Goal: Check status: Check status

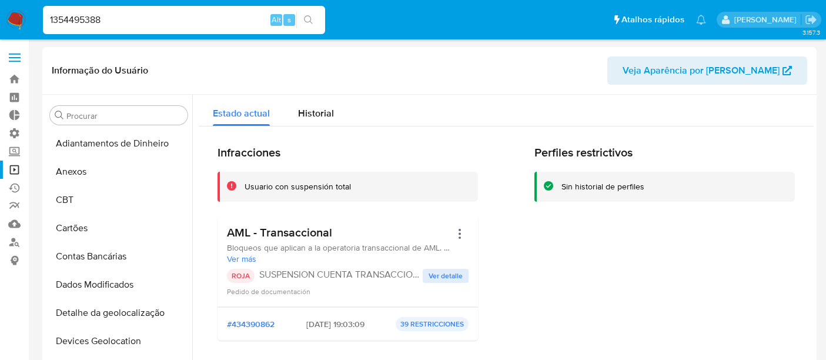
select select "10"
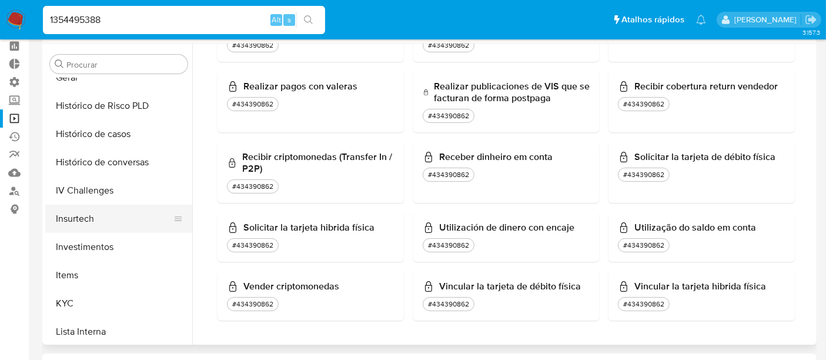
scroll to position [422, 0]
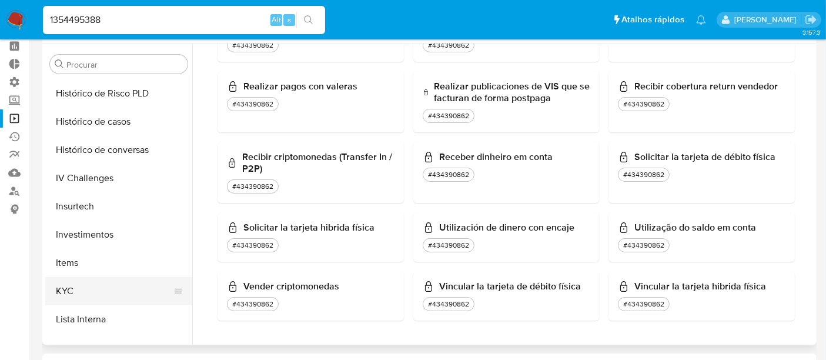
click at [103, 295] on button "KYC" at bounding box center [114, 291] width 138 height 28
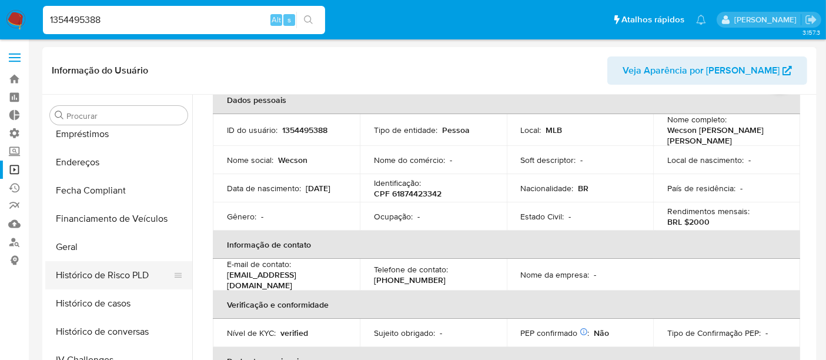
scroll to position [226, 0]
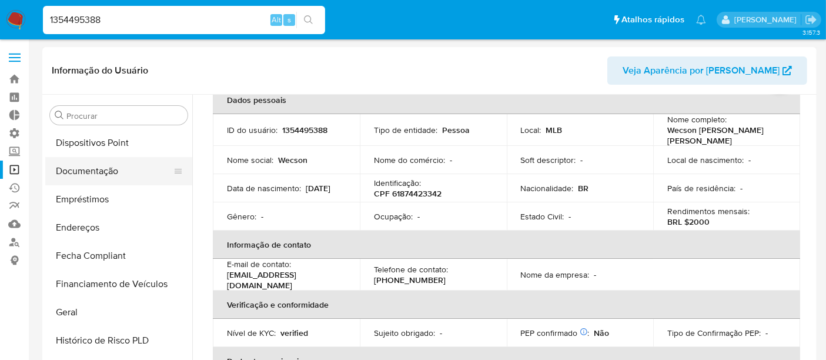
click at [93, 171] on button "Documentação" at bounding box center [114, 171] width 138 height 28
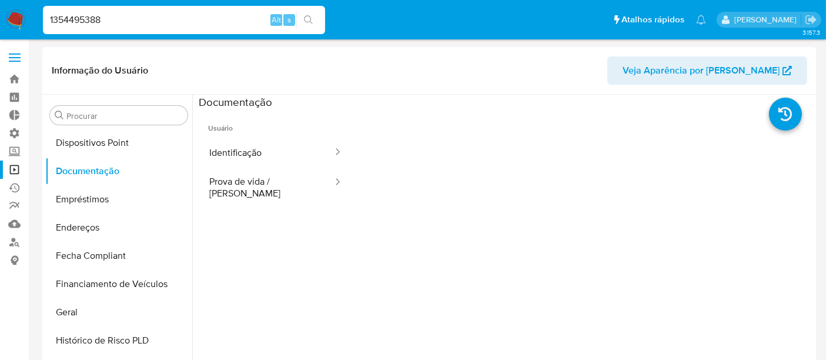
click at [108, 19] on input "1354495388" at bounding box center [184, 19] width 282 height 15
drag, startPoint x: 109, startPoint y: 22, endPoint x: 42, endPoint y: 21, distance: 67.0
click at [43, 21] on input "1354495388" at bounding box center [184, 19] width 282 height 15
paste input "93383035"
type input "1933830358"
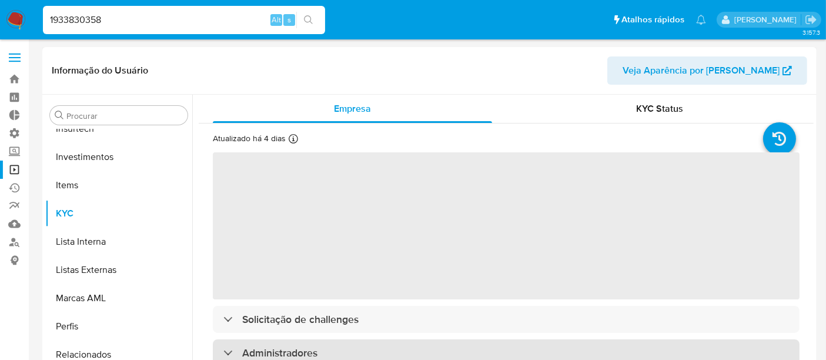
scroll to position [553, 0]
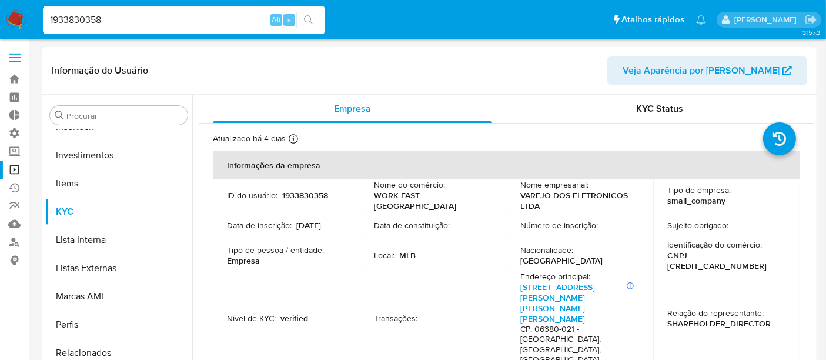
select select "10"
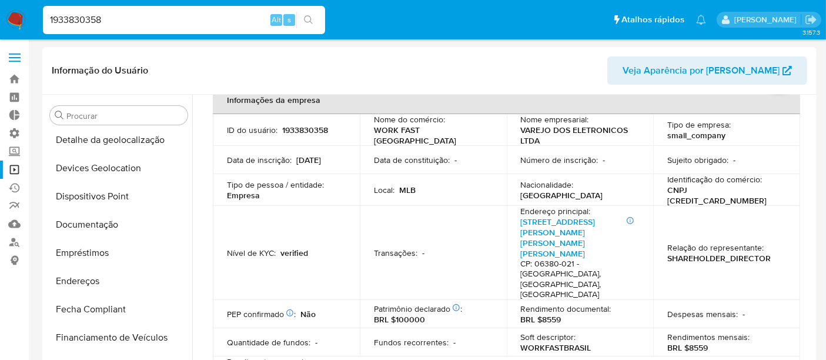
scroll to position [161, 0]
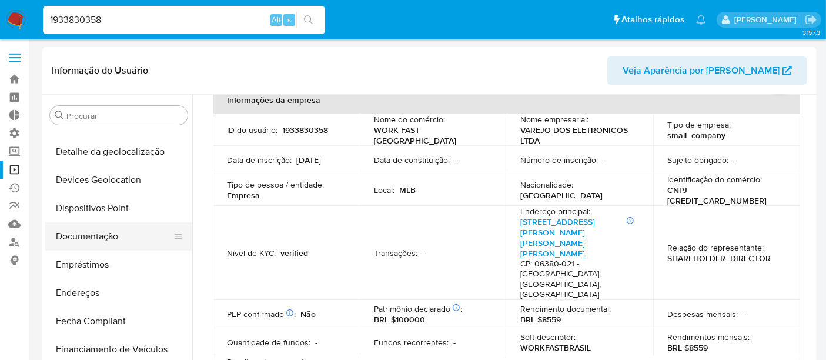
click at [104, 229] on button "Documentação" at bounding box center [114, 236] width 138 height 28
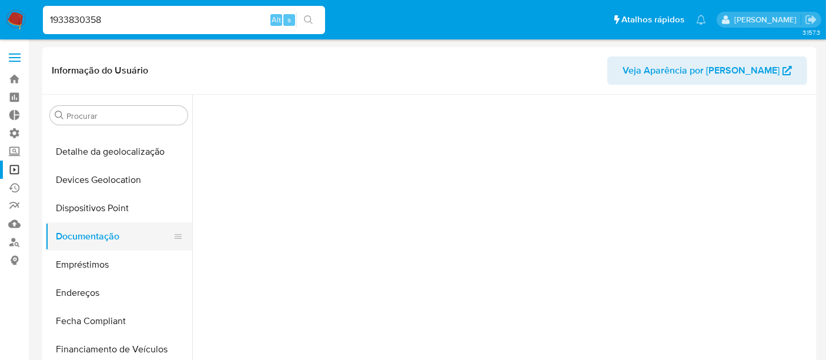
scroll to position [0, 0]
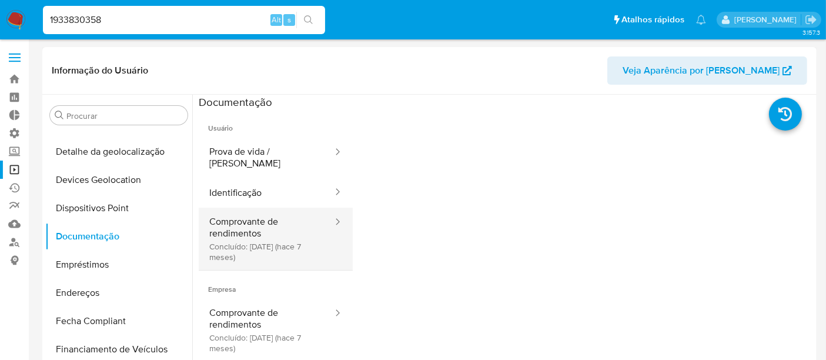
click at [254, 248] on button "Comprovante de rendimentos Concluído: [DATE] (hace 7 meses)" at bounding box center [266, 239] width 135 height 62
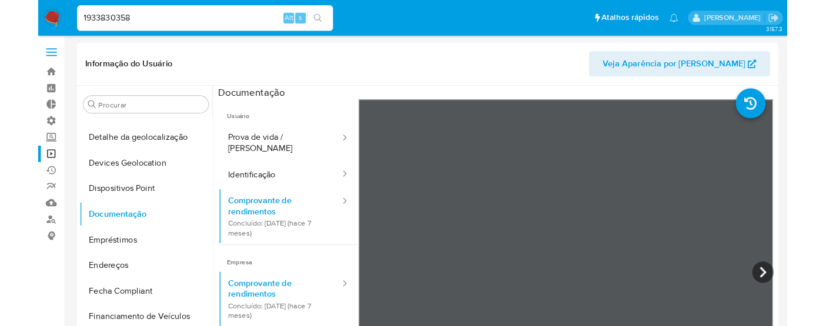
scroll to position [65, 0]
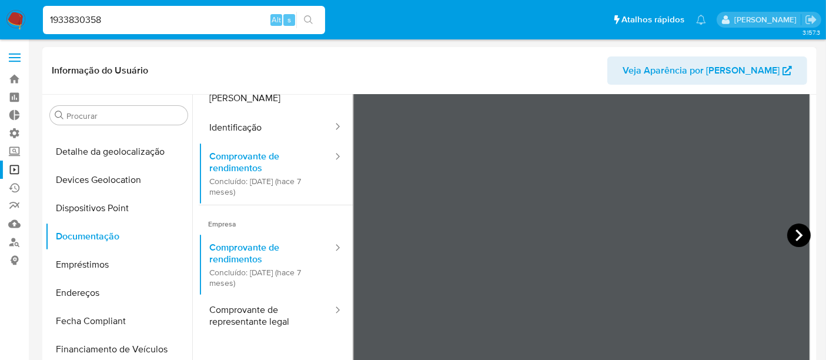
click at [789, 233] on icon at bounding box center [799, 235] width 24 height 24
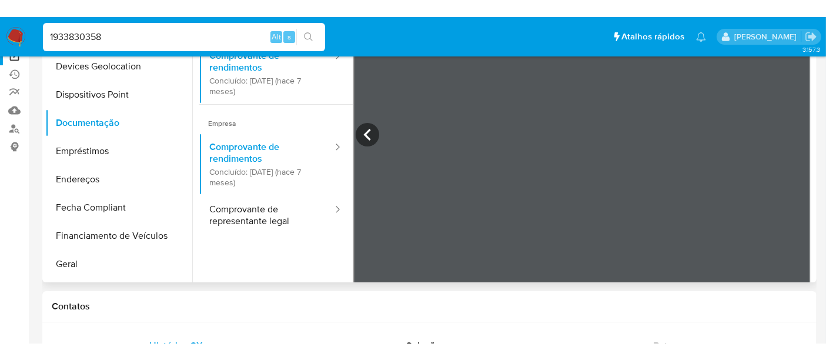
scroll to position [36, 0]
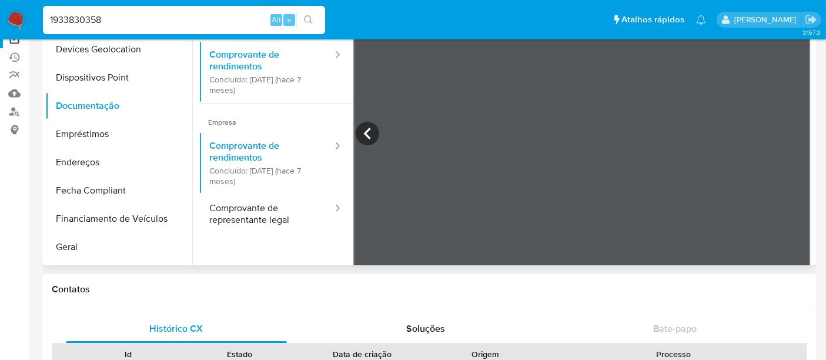
drag, startPoint x: 113, startPoint y: 22, endPoint x: 35, endPoint y: 19, distance: 78.2
click at [35, 19] on nav "Pausado Ver notificaciones 1933830358 Alt s Atalhos rápidos Presiona las siguie…" at bounding box center [413, 19] width 826 height 39
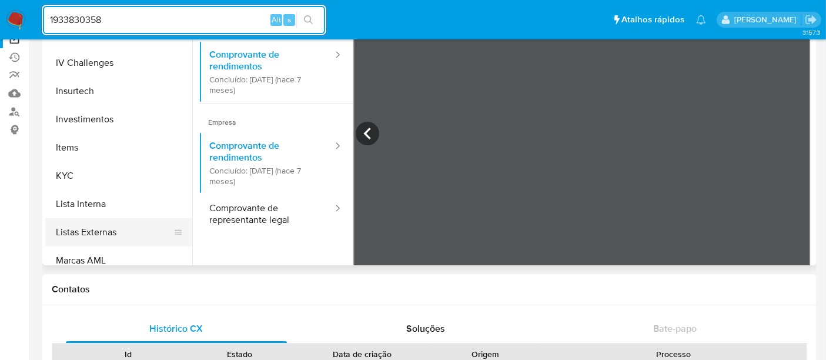
scroll to position [487, 0]
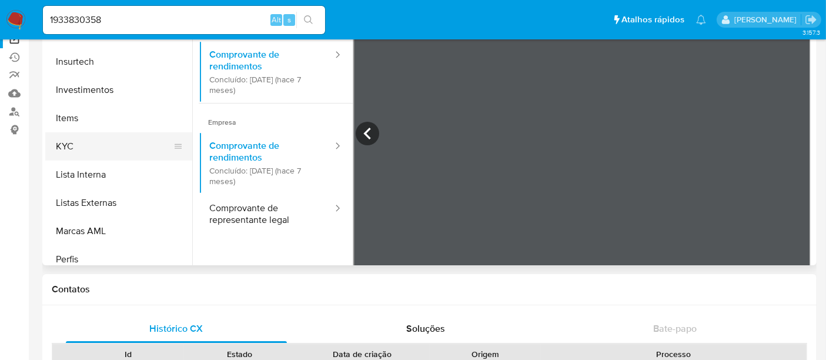
click at [72, 147] on button "KYC" at bounding box center [114, 146] width 138 height 28
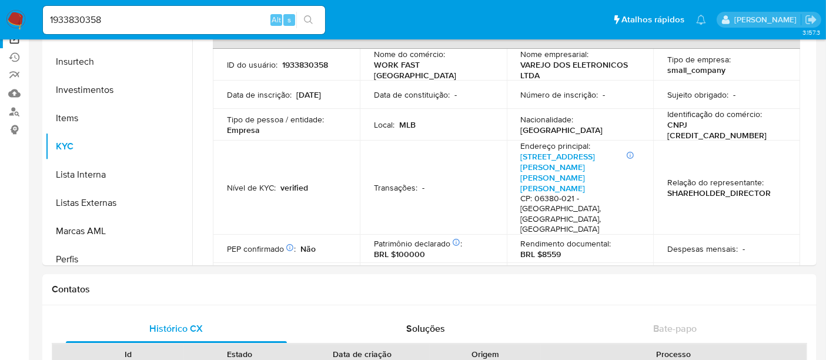
scroll to position [65, 0]
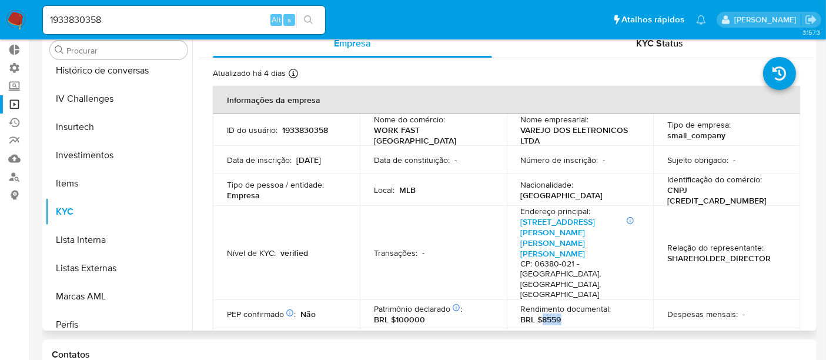
drag, startPoint x: 539, startPoint y: 275, endPoint x: 567, endPoint y: 272, distance: 28.4
click at [567, 303] on div "Rendimento documental : BRL $8559" at bounding box center [580, 313] width 119 height 21
copy p "8559"
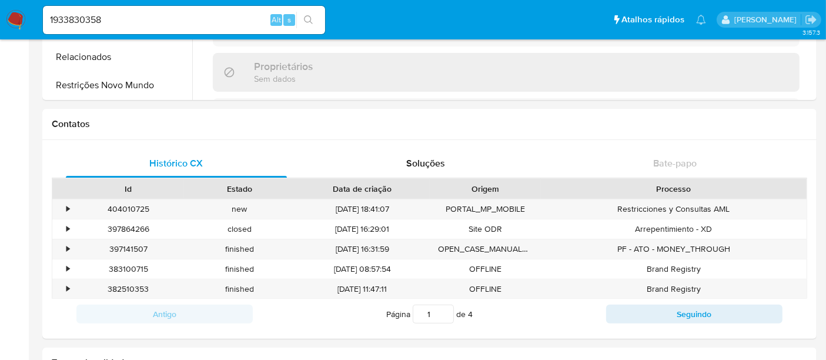
scroll to position [364, 0]
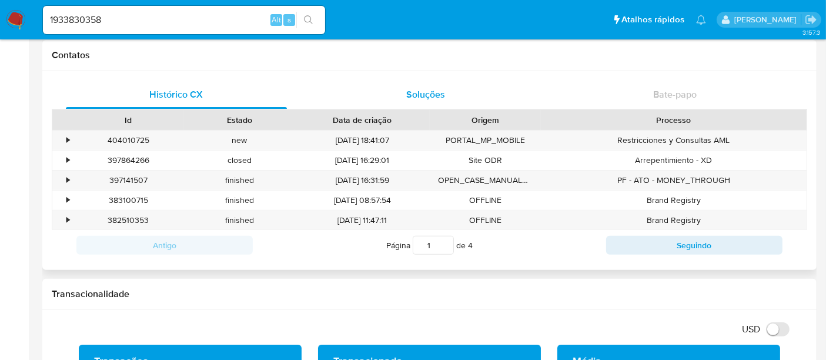
click at [437, 90] on span "Soluções" at bounding box center [425, 95] width 39 height 14
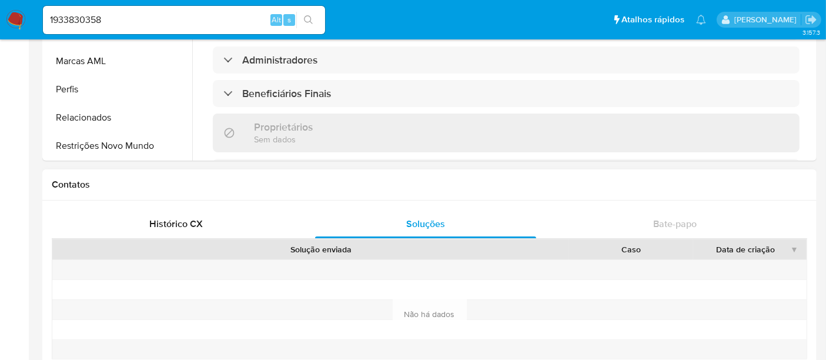
scroll to position [233, 0]
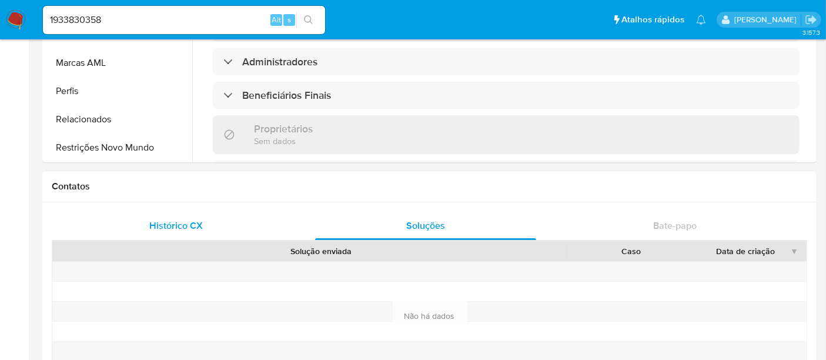
click at [213, 226] on div "Histórico CX" at bounding box center [176, 226] width 221 height 28
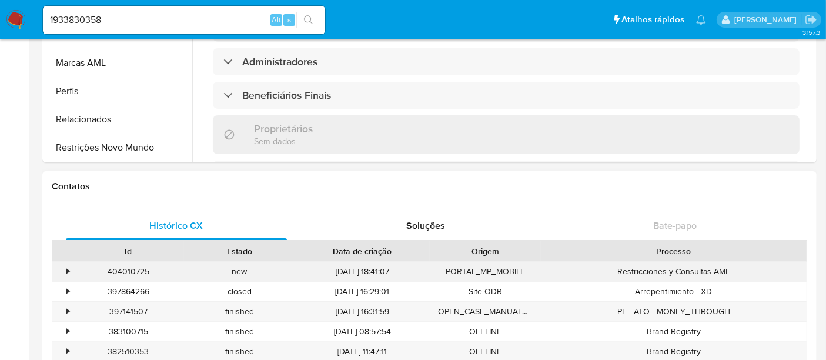
click at [66, 271] on div "•" at bounding box center [67, 271] width 3 height 11
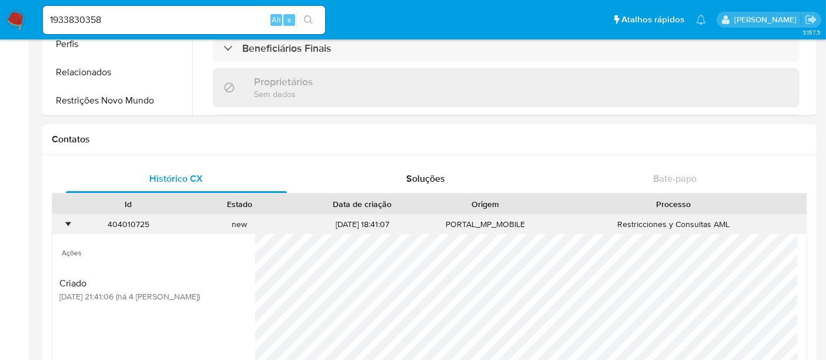
scroll to position [299, 0]
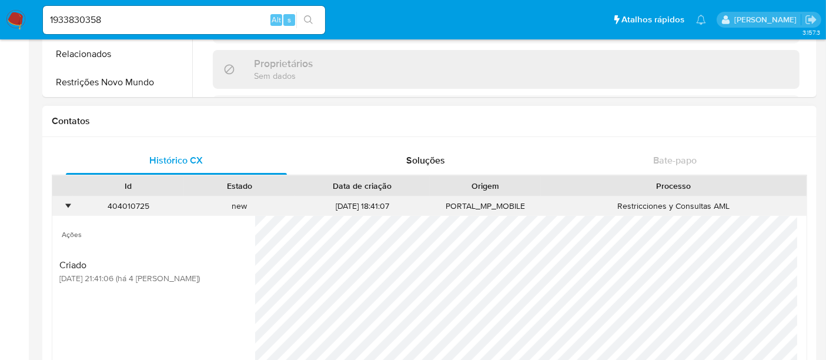
click at [66, 203] on div "•" at bounding box center [67, 205] width 3 height 11
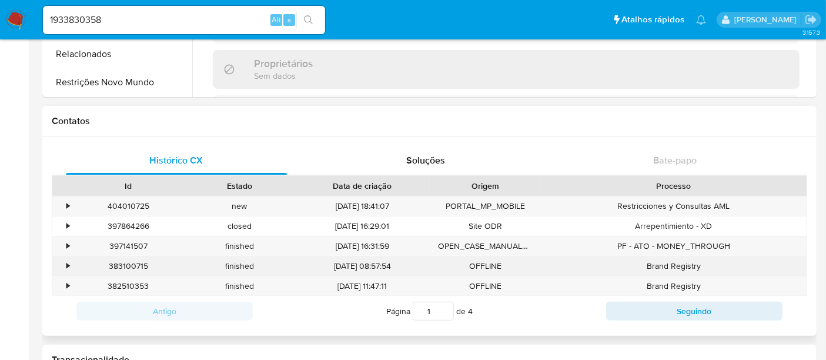
click at [59, 262] on div "•" at bounding box center [62, 265] width 21 height 19
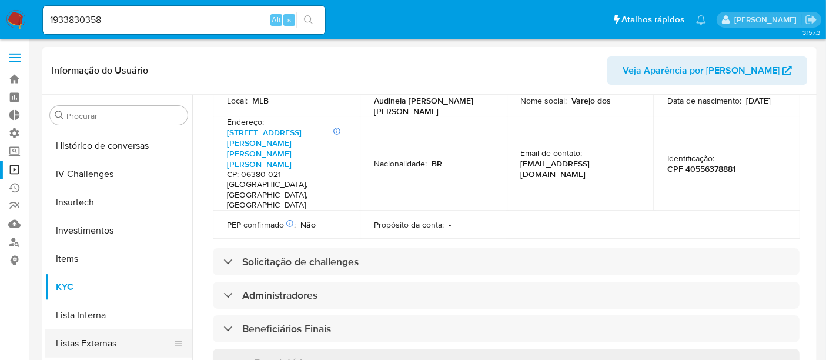
scroll to position [553, 0]
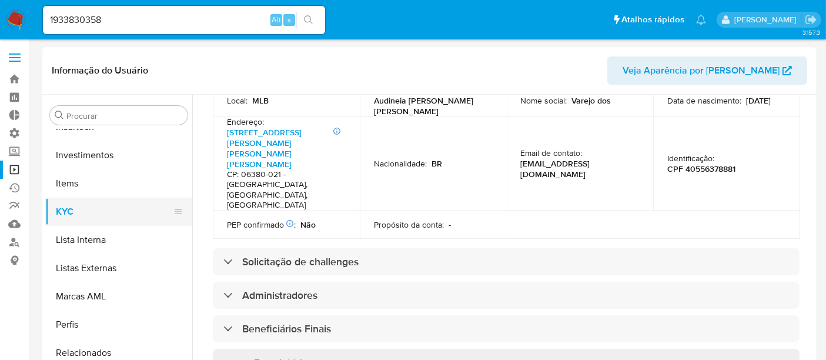
click at [101, 210] on button "KYC" at bounding box center [114, 212] width 138 height 28
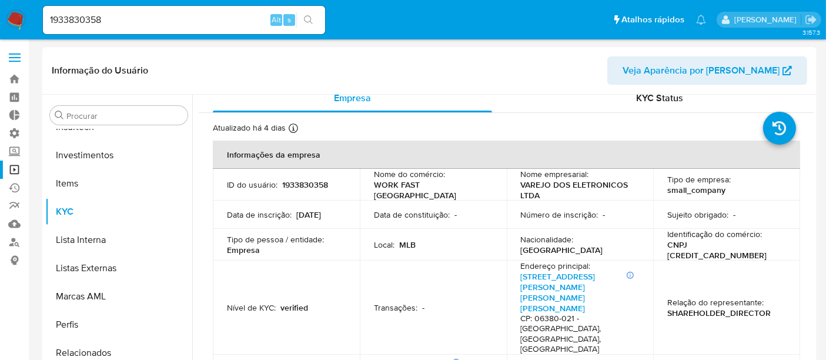
scroll to position [0, 0]
